Goal: Task Accomplishment & Management: Complete application form

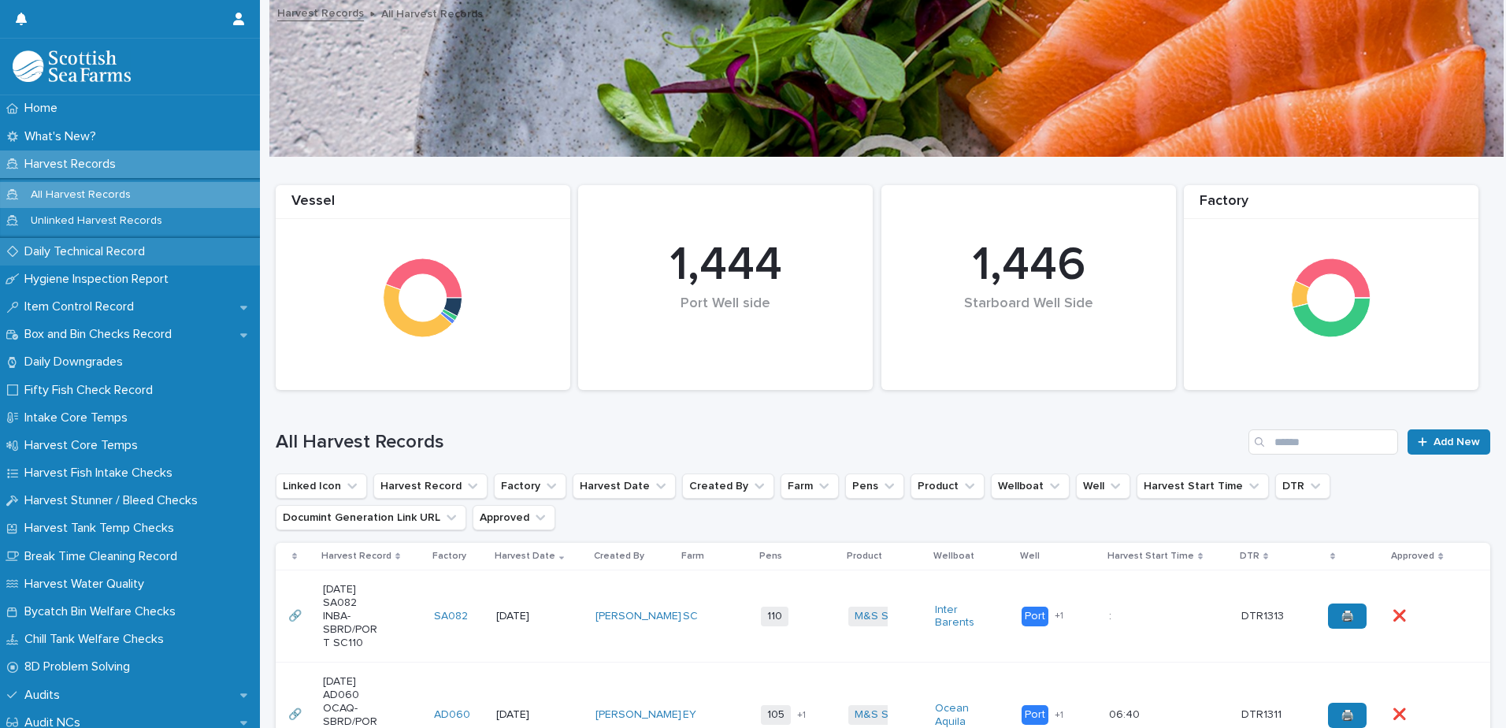
click at [53, 250] on p "Daily Technical Record" at bounding box center [87, 251] width 139 height 15
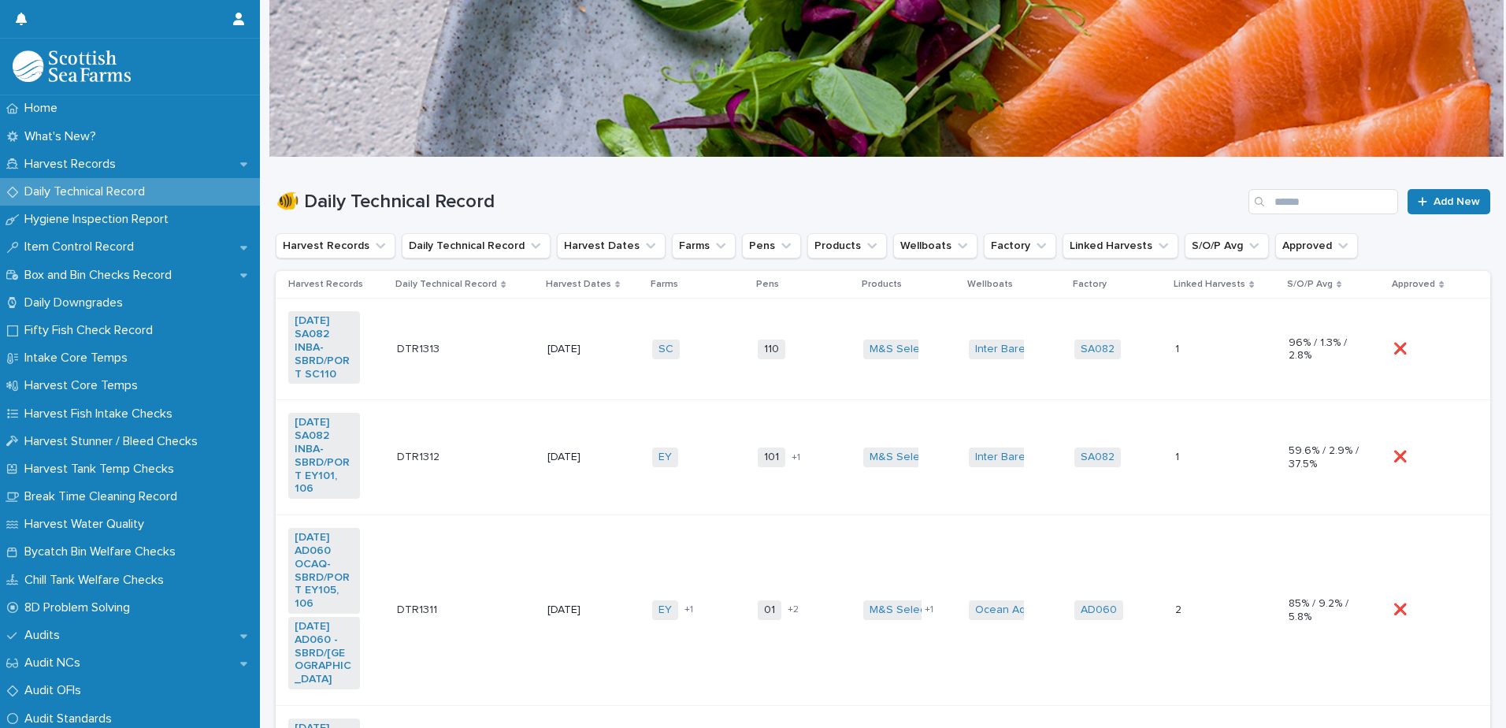
click at [707, 319] on td "SC + 0" at bounding box center [699, 350] width 106 height 102
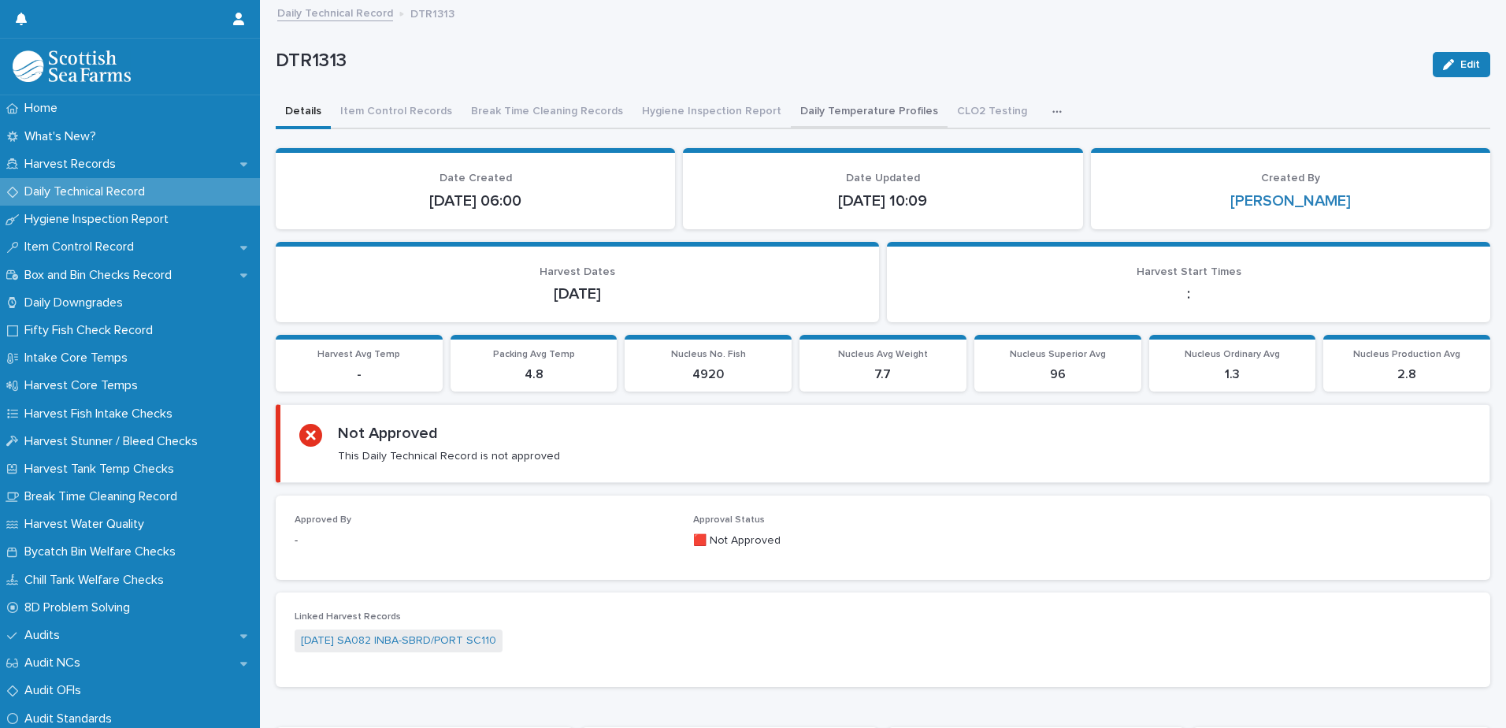
click at [840, 109] on button "Daily Temperature Profiles" at bounding box center [869, 112] width 157 height 33
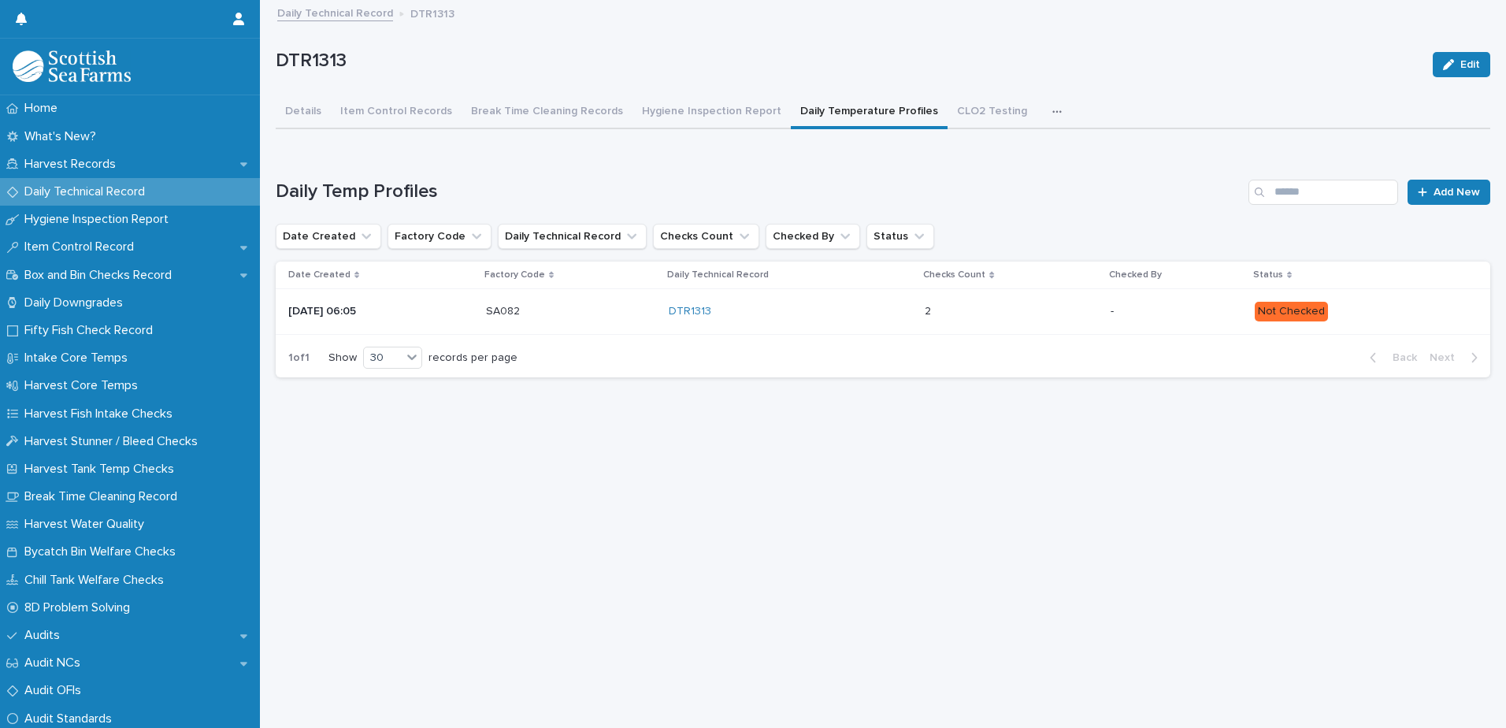
click at [1404, 310] on p "Not Checked" at bounding box center [1360, 312] width 210 height 20
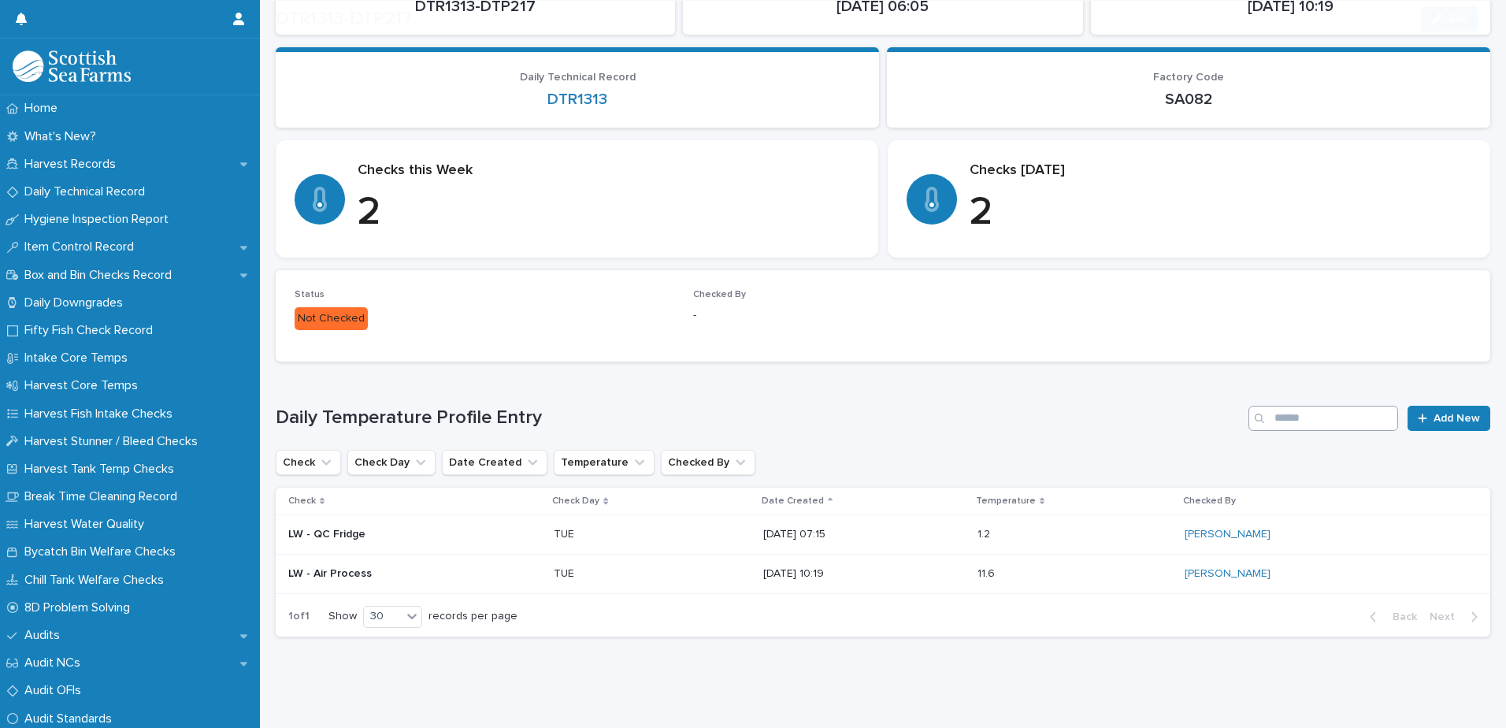
scroll to position [173, 0]
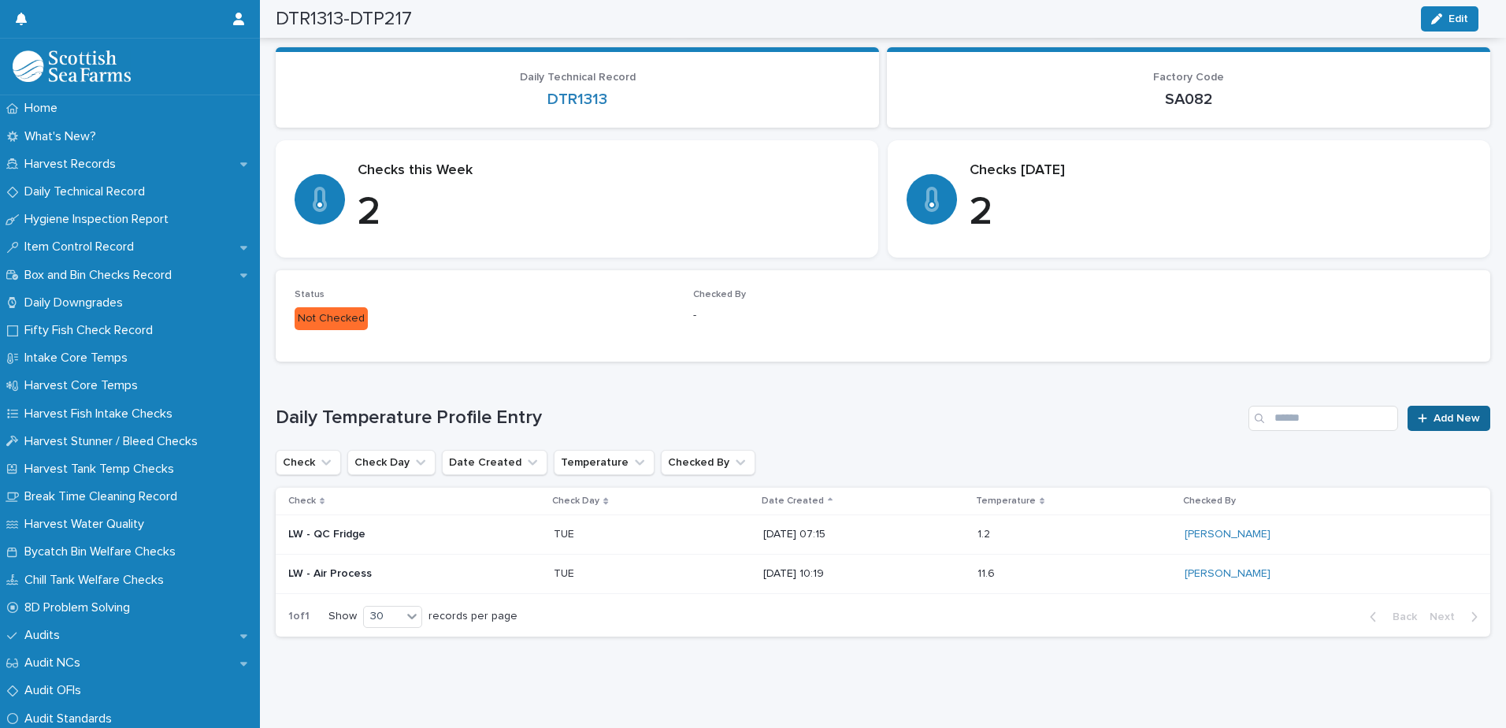
click at [1436, 413] on span "Add New" at bounding box center [1456, 418] width 46 height 11
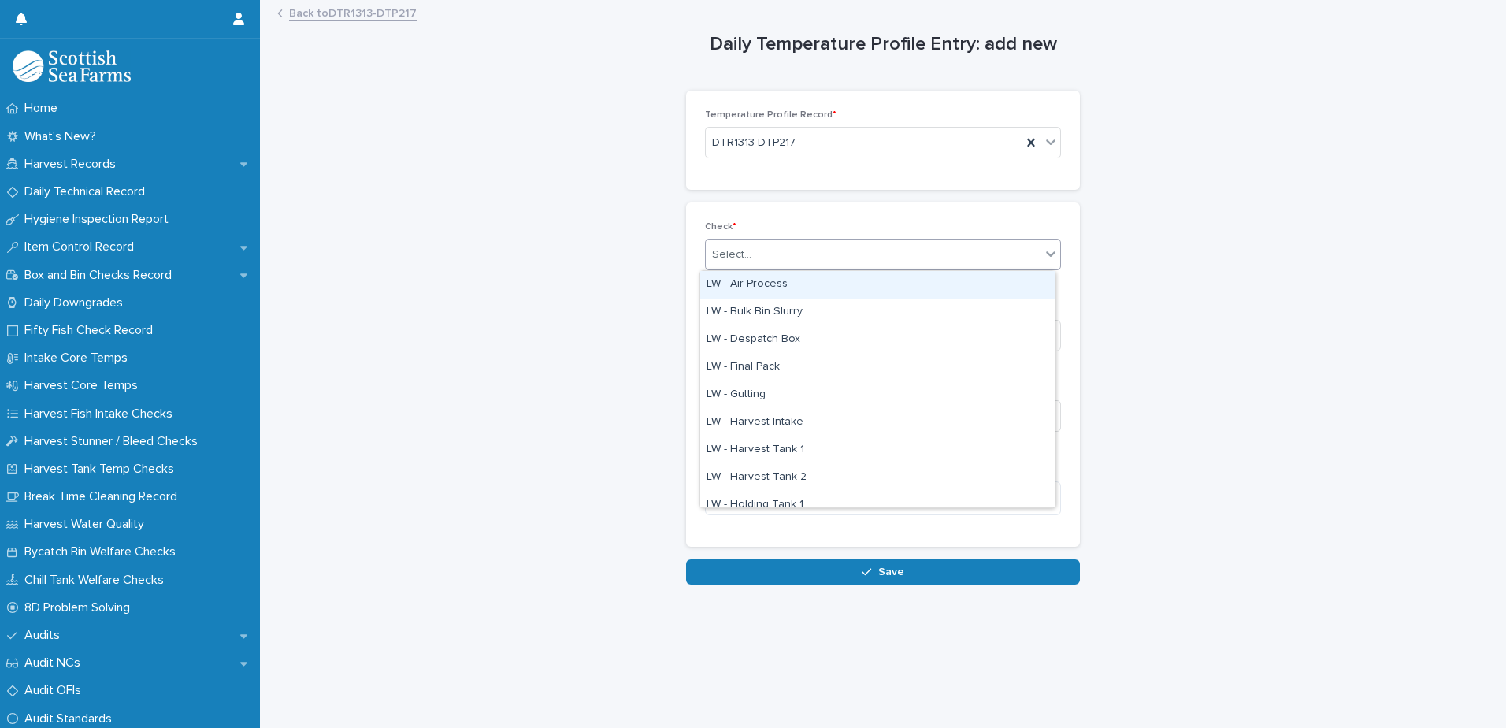
click at [795, 253] on div "Select..." at bounding box center [873, 255] width 335 height 26
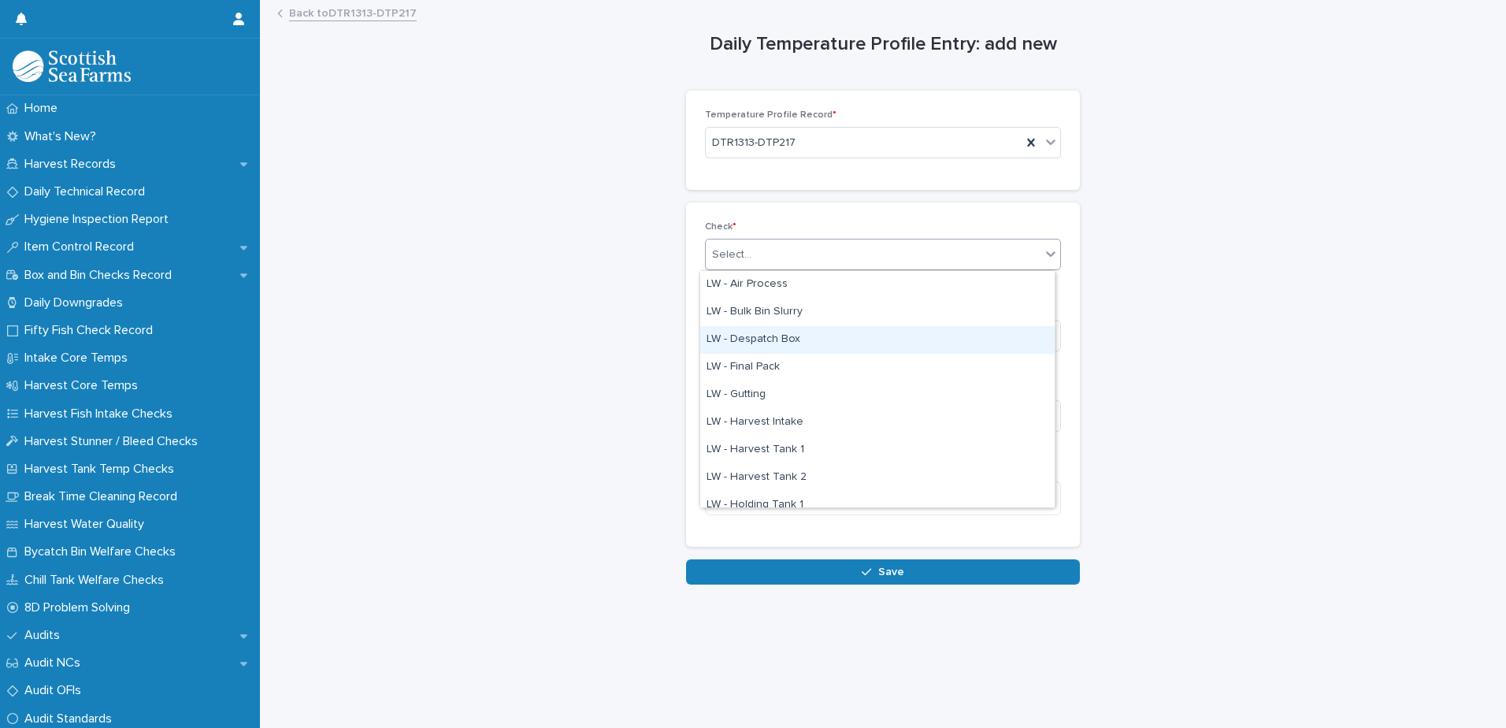
click at [799, 339] on div "LW - Despatch Box" at bounding box center [877, 340] width 354 height 28
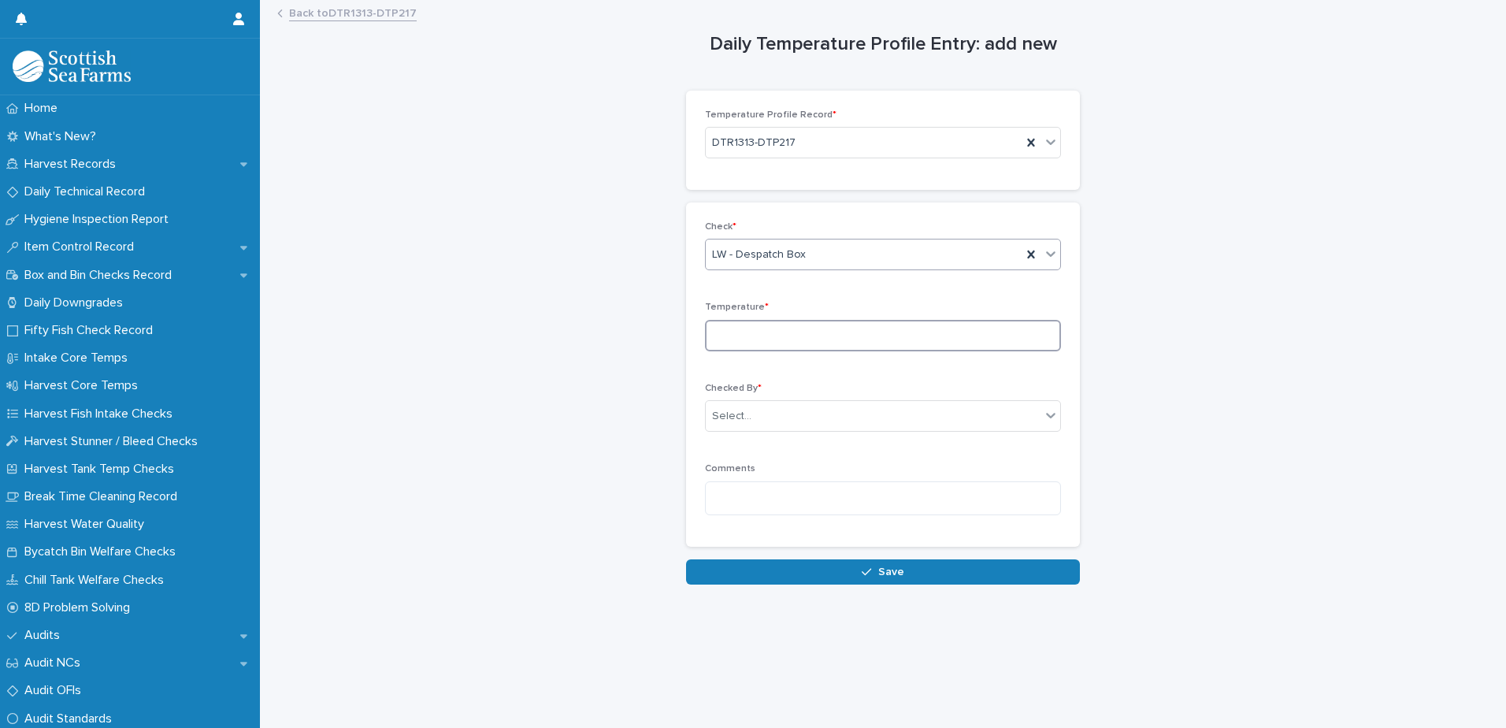
click at [807, 331] on input at bounding box center [883, 336] width 356 height 32
type input "***"
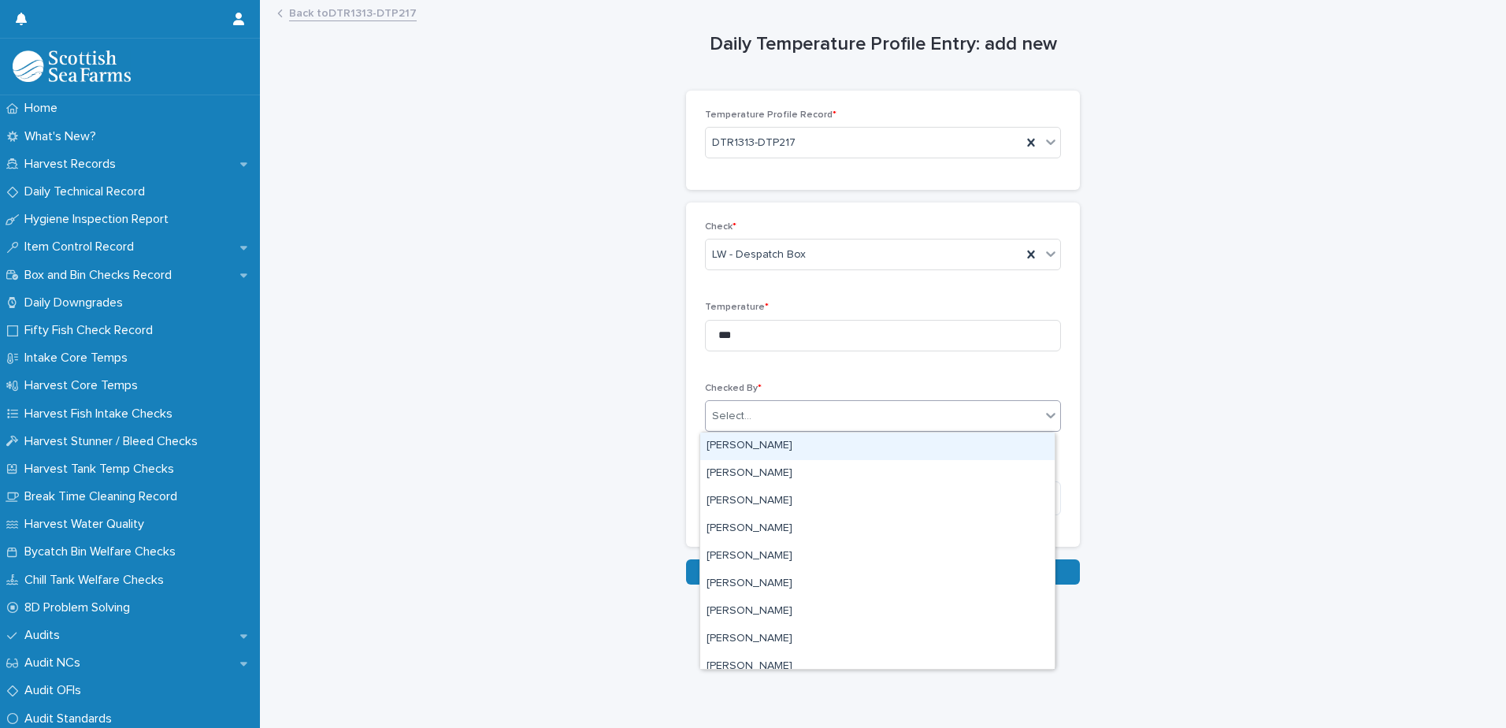
click at [770, 406] on div "Select..." at bounding box center [873, 416] width 335 height 26
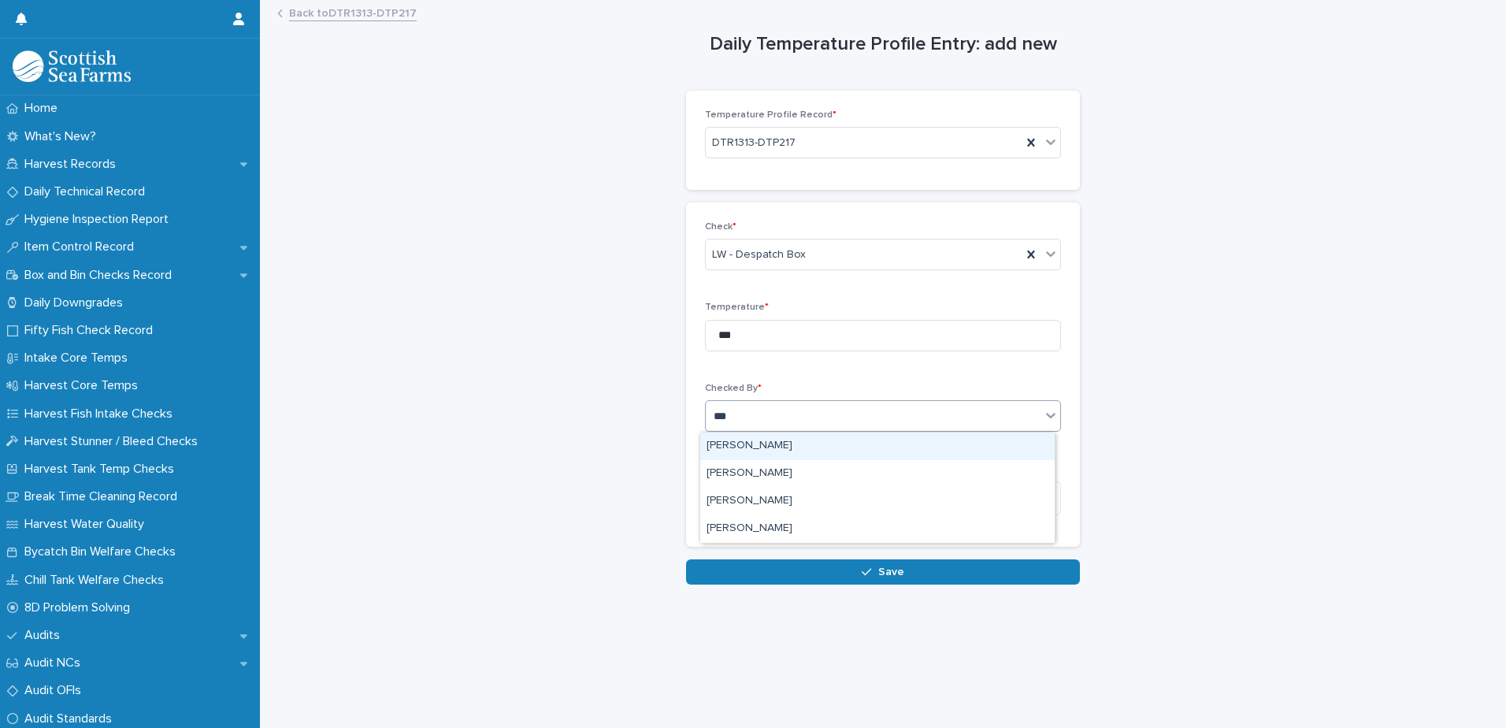
type input "****"
click at [754, 451] on div "[PERSON_NAME]" at bounding box center [877, 446] width 354 height 28
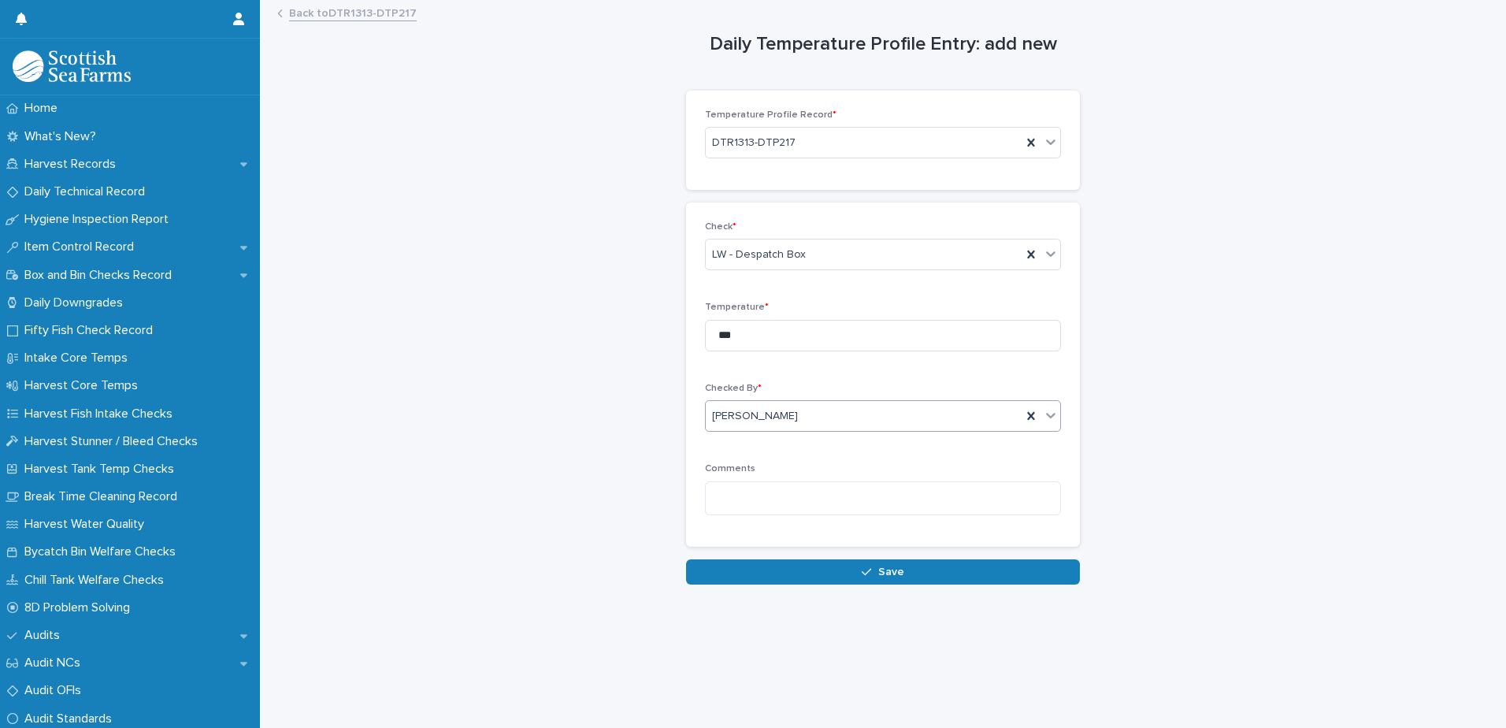
click at [855, 574] on button "Save" at bounding box center [883, 571] width 394 height 25
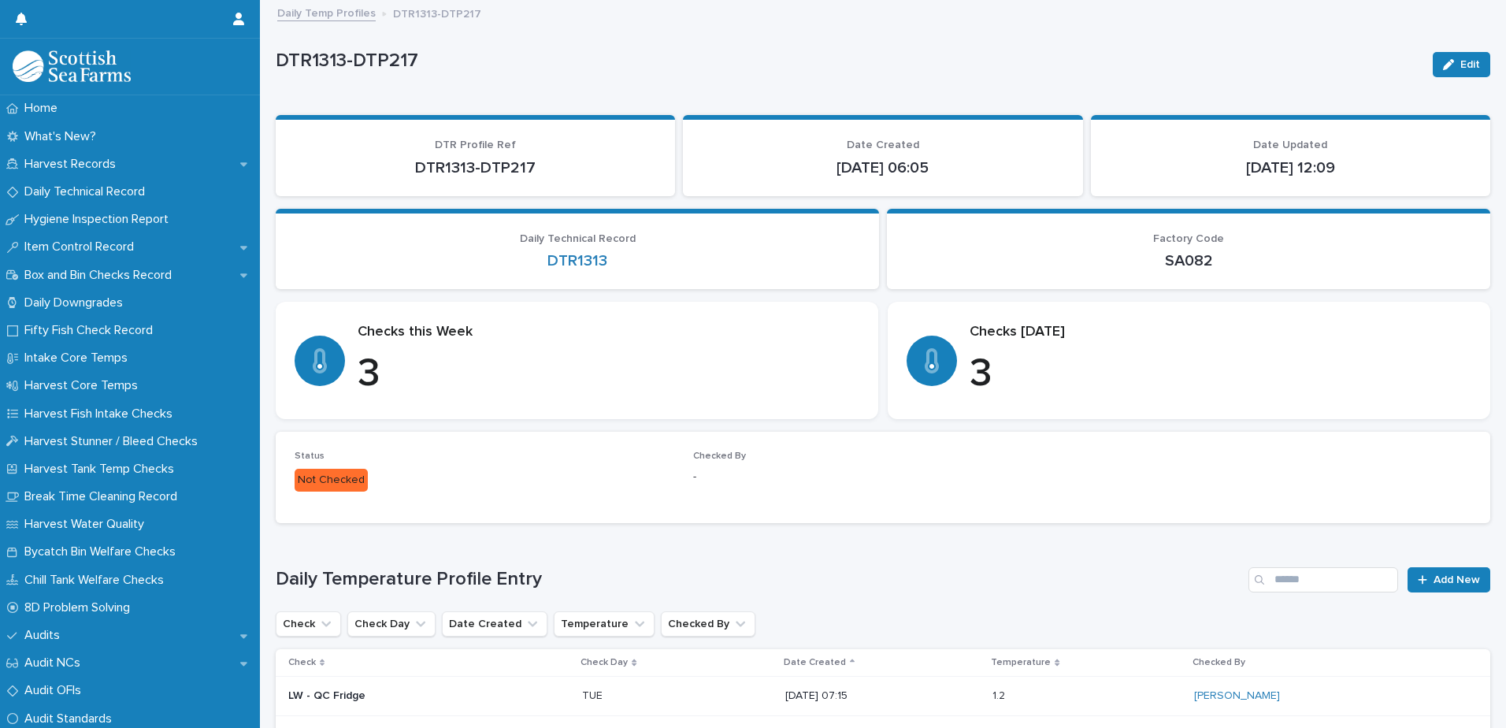
click at [337, 17] on link "Daily Temp Profiles" at bounding box center [326, 12] width 98 height 18
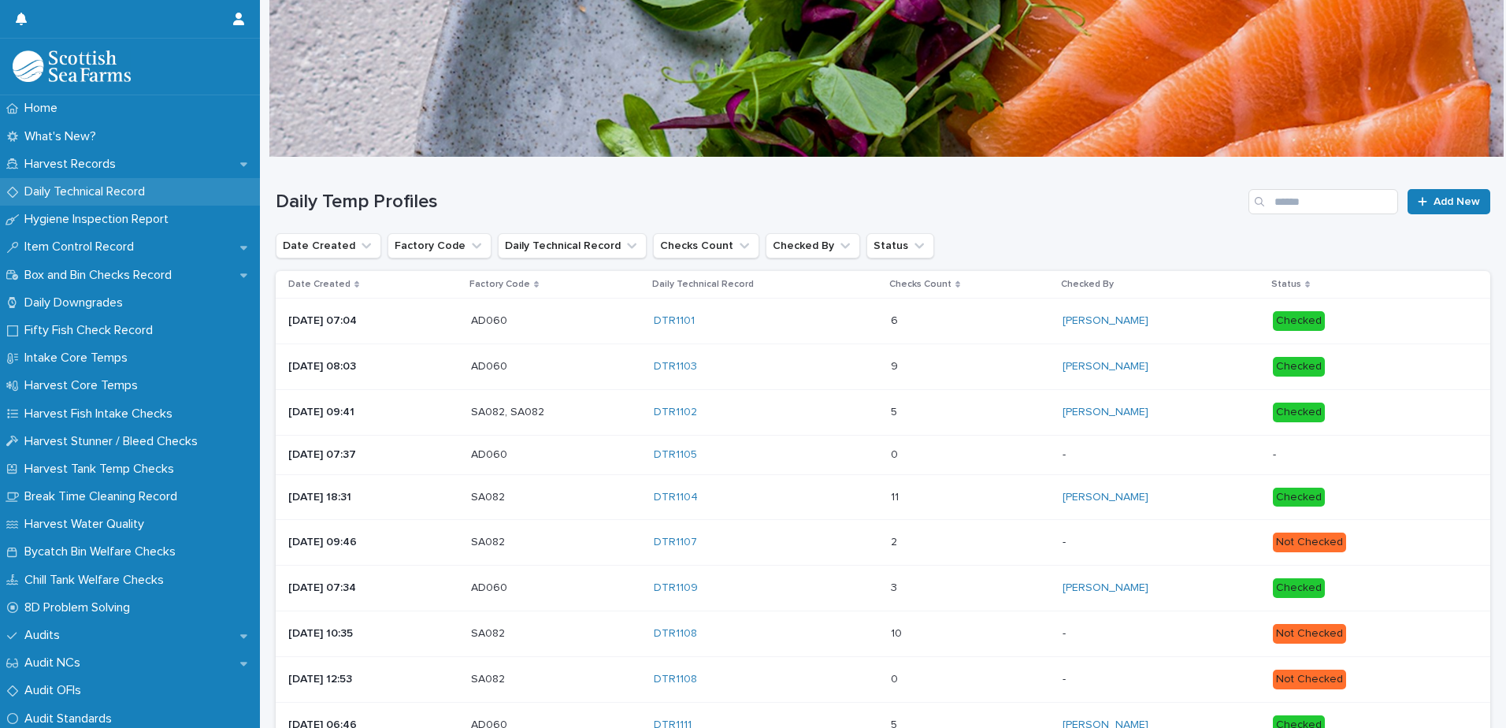
click at [87, 184] on p "Daily Technical Record" at bounding box center [87, 191] width 139 height 15
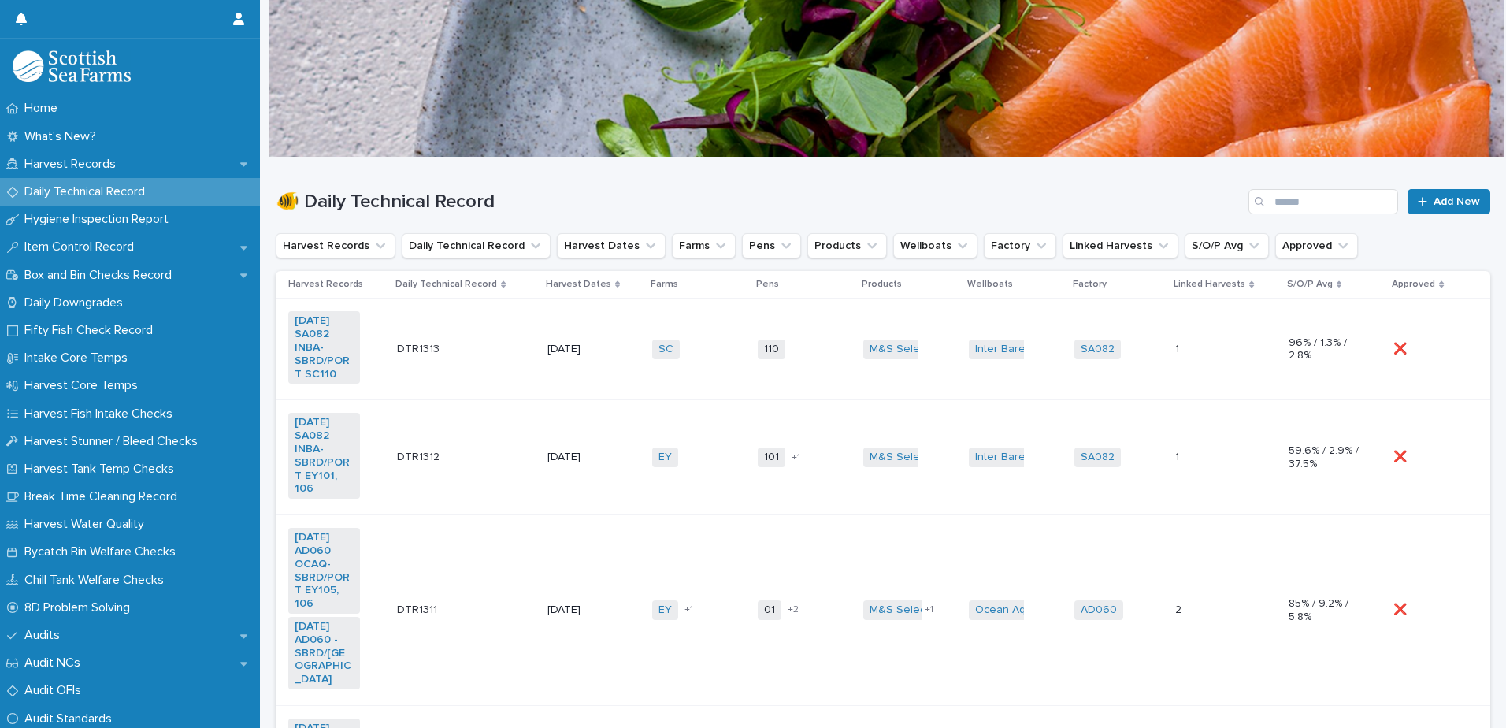
click at [496, 313] on td "DTR1313 DTR1313" at bounding box center [466, 350] width 150 height 102
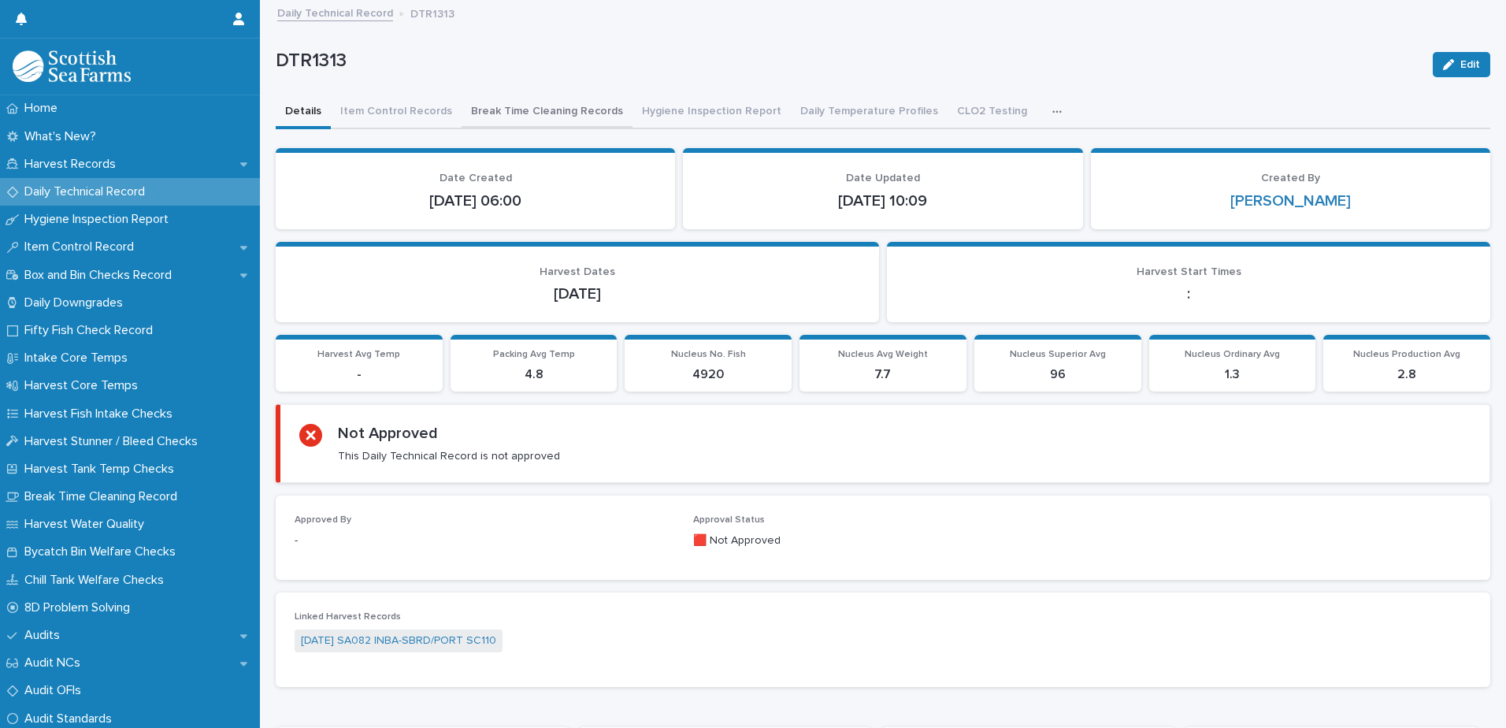
click at [510, 109] on button "Break Time Cleaning Records" at bounding box center [547, 112] width 171 height 33
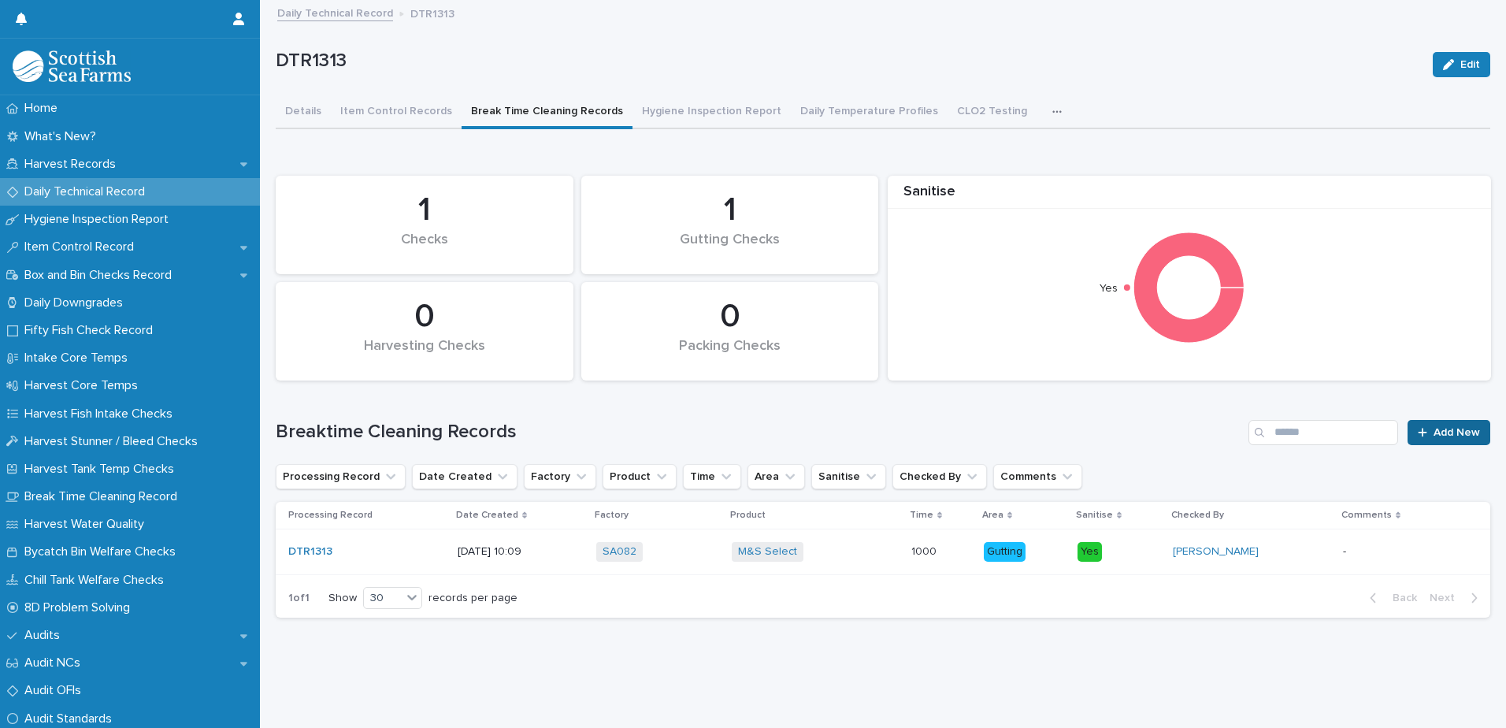
click at [1430, 437] on link "Add New" at bounding box center [1448, 432] width 83 height 25
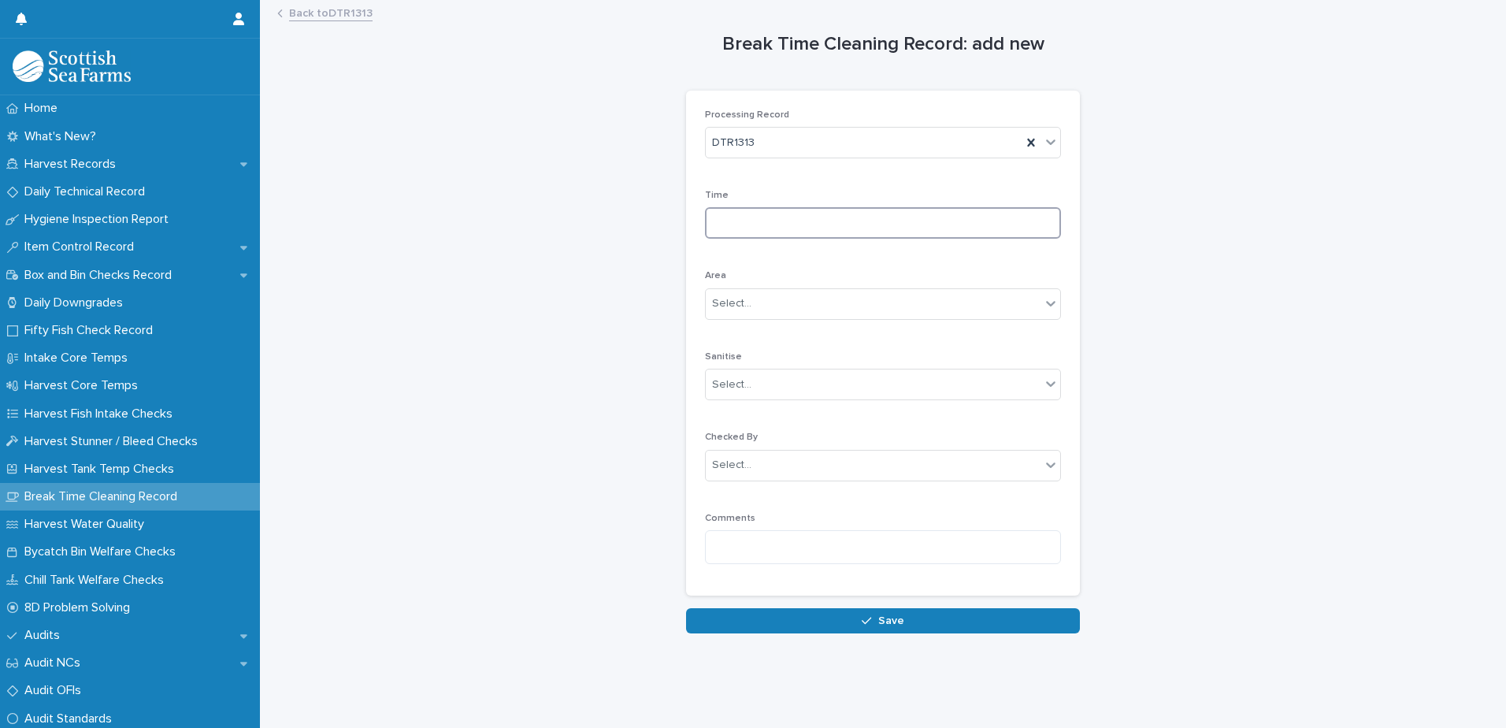
click at [801, 224] on input at bounding box center [883, 223] width 356 height 32
type input "****"
click at [755, 300] on div "Select..." at bounding box center [873, 304] width 335 height 26
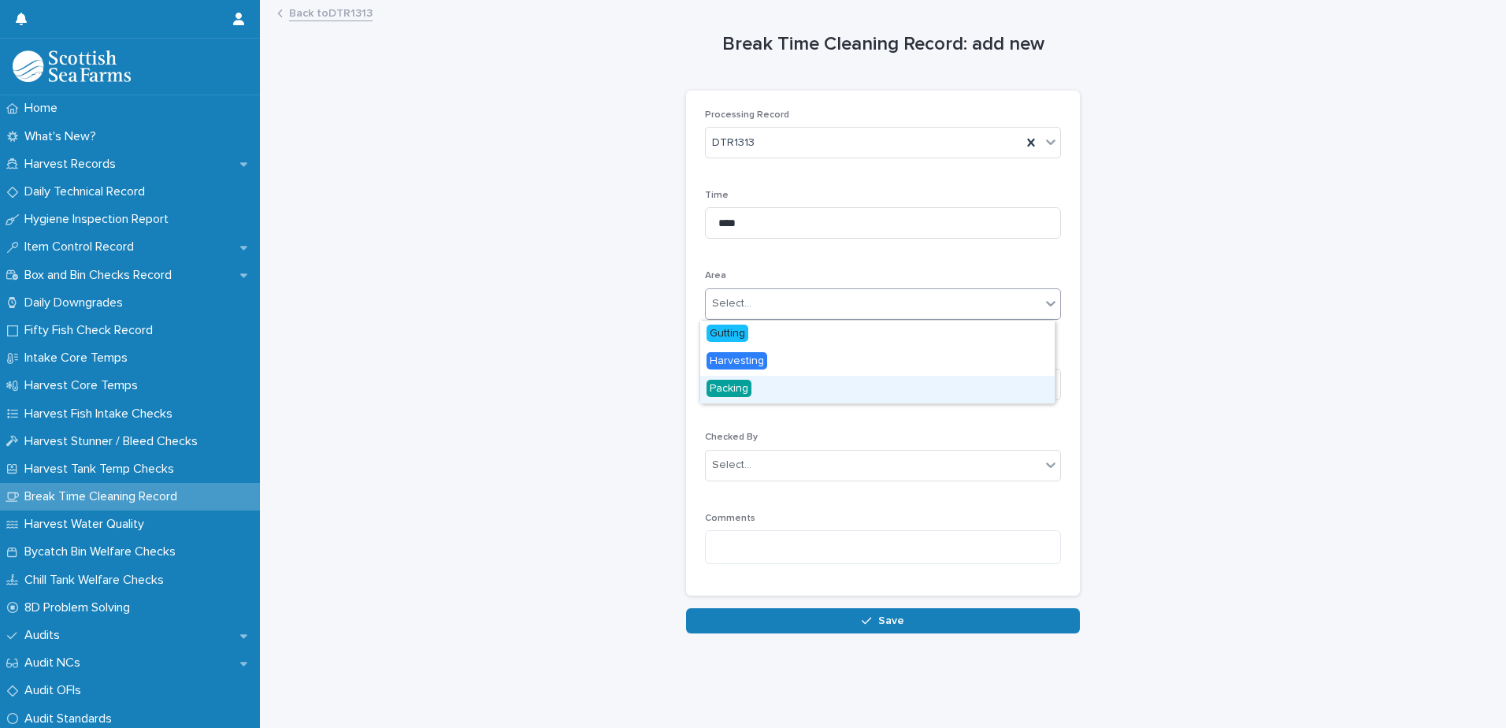
click at [744, 387] on span "Packing" at bounding box center [728, 388] width 45 height 17
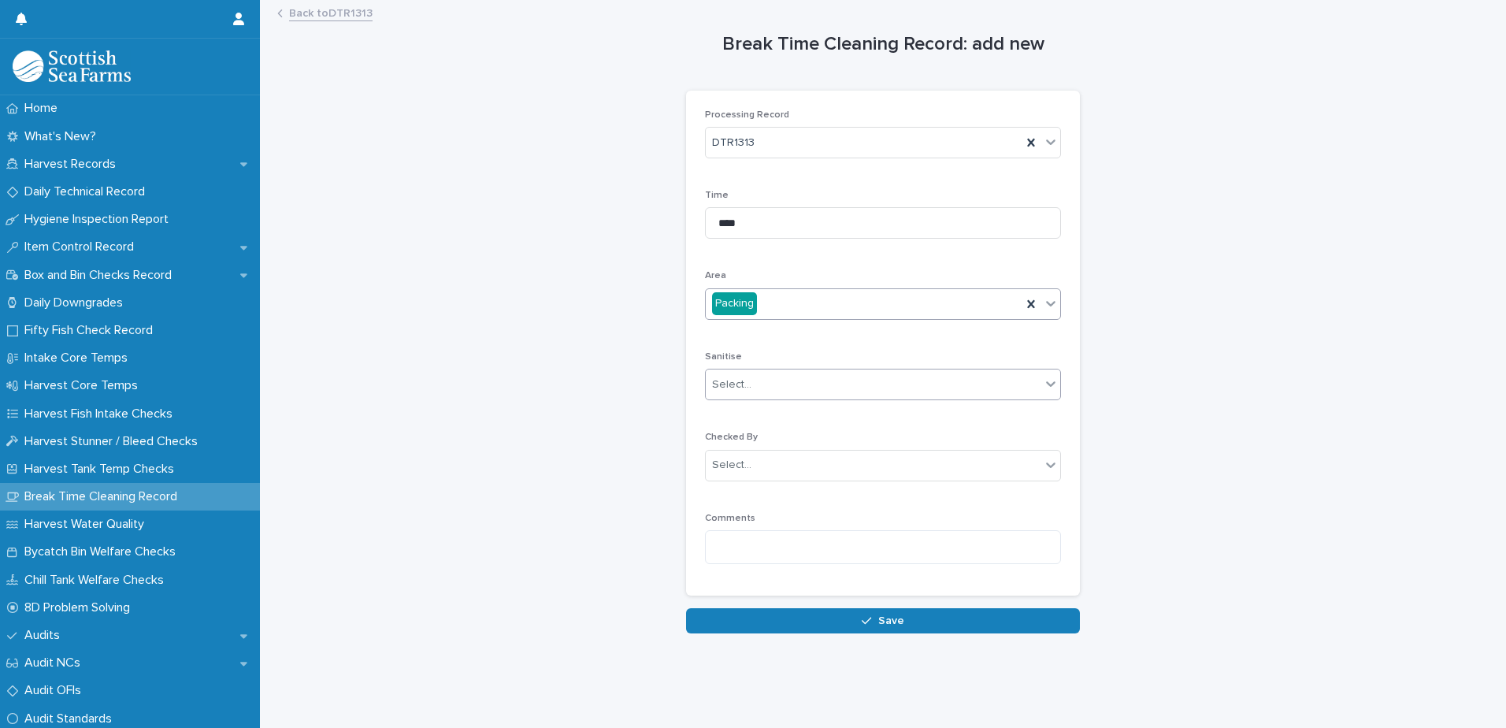
click at [751, 388] on div "Select..." at bounding box center [873, 385] width 335 height 26
click at [740, 412] on div "Yes" at bounding box center [877, 415] width 354 height 28
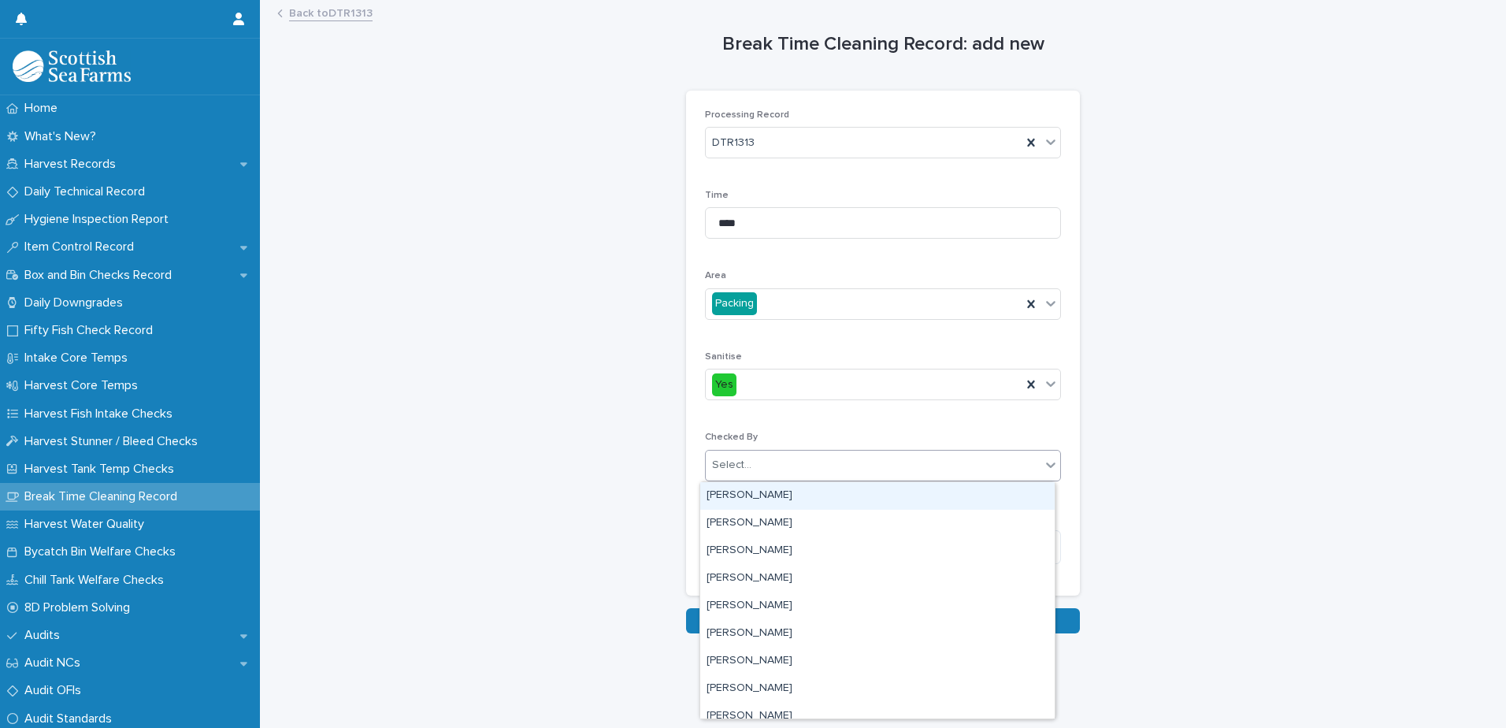
click at [763, 469] on div "Select..." at bounding box center [873, 465] width 335 height 26
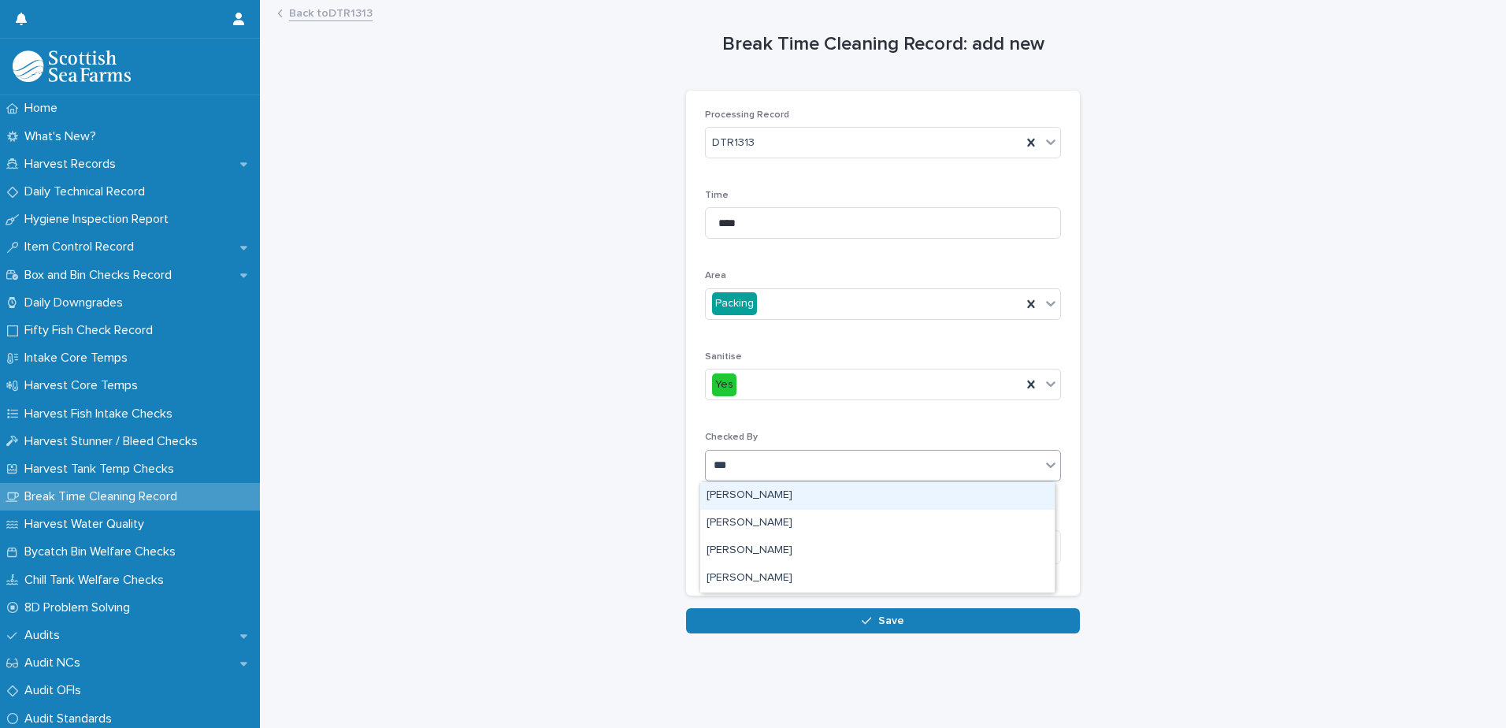
type input "****"
click at [751, 495] on div "[PERSON_NAME]" at bounding box center [877, 496] width 354 height 28
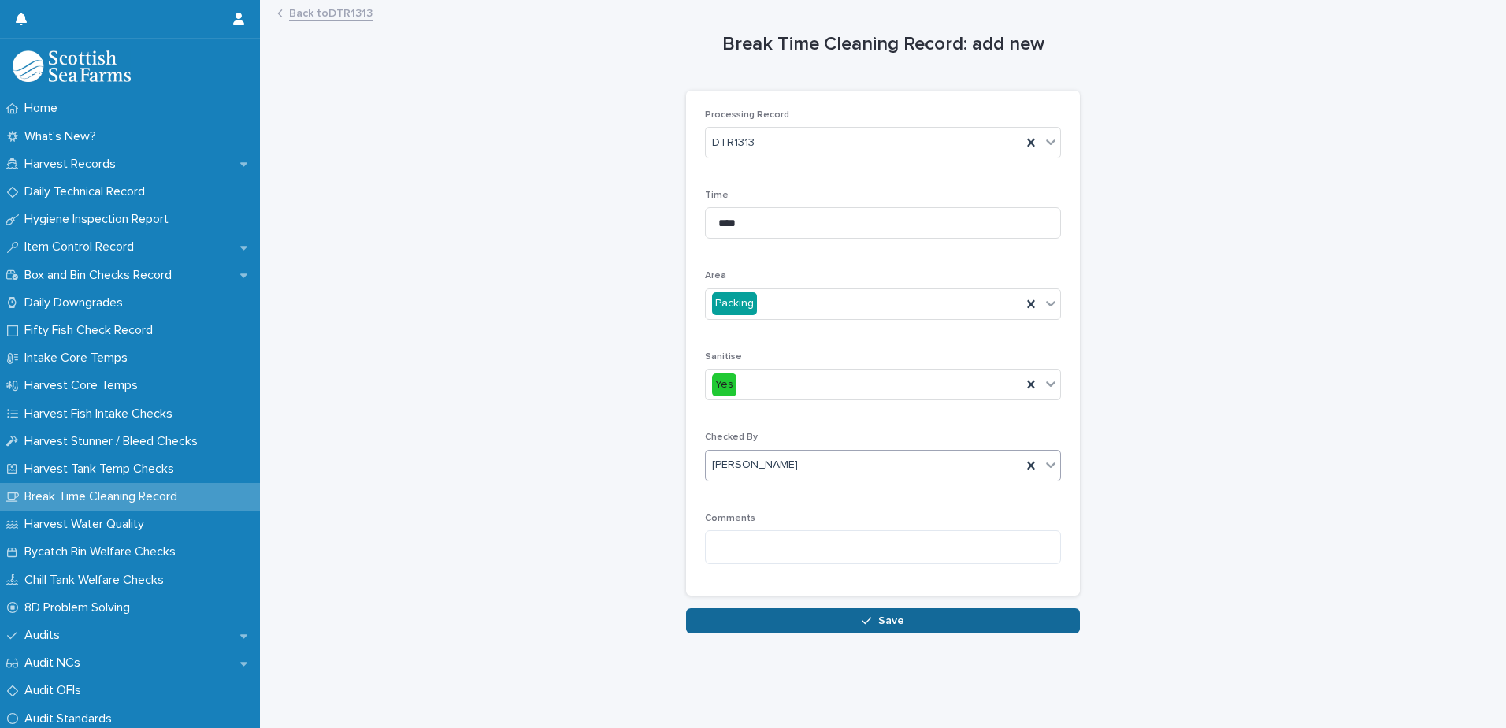
click at [878, 621] on span "Save" at bounding box center [891, 620] width 26 height 11
